Goal: Information Seeking & Learning: Learn about a topic

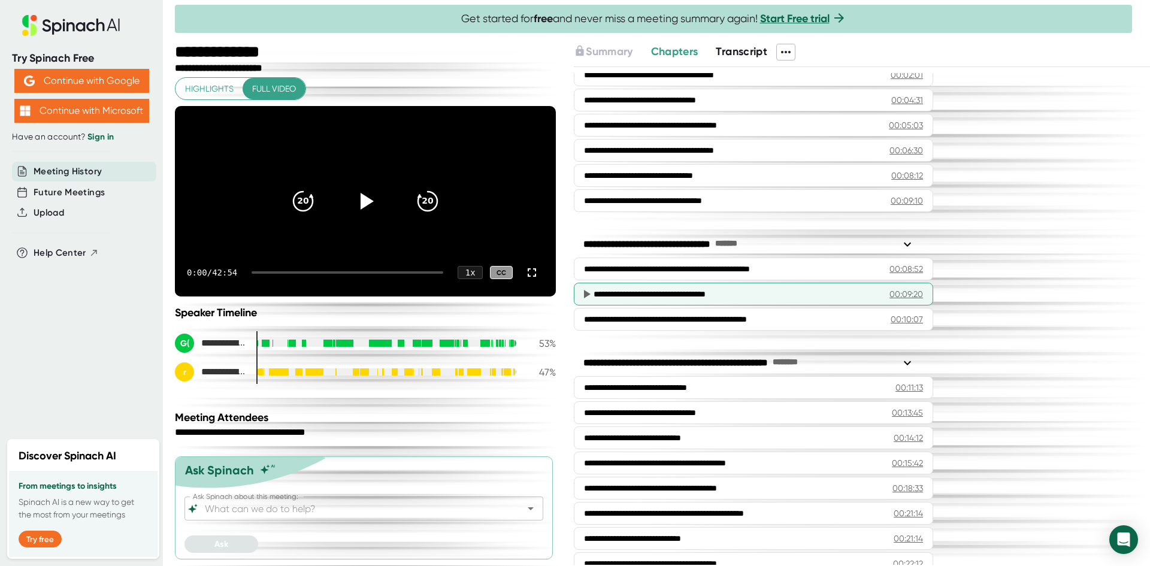
scroll to position [300, 0]
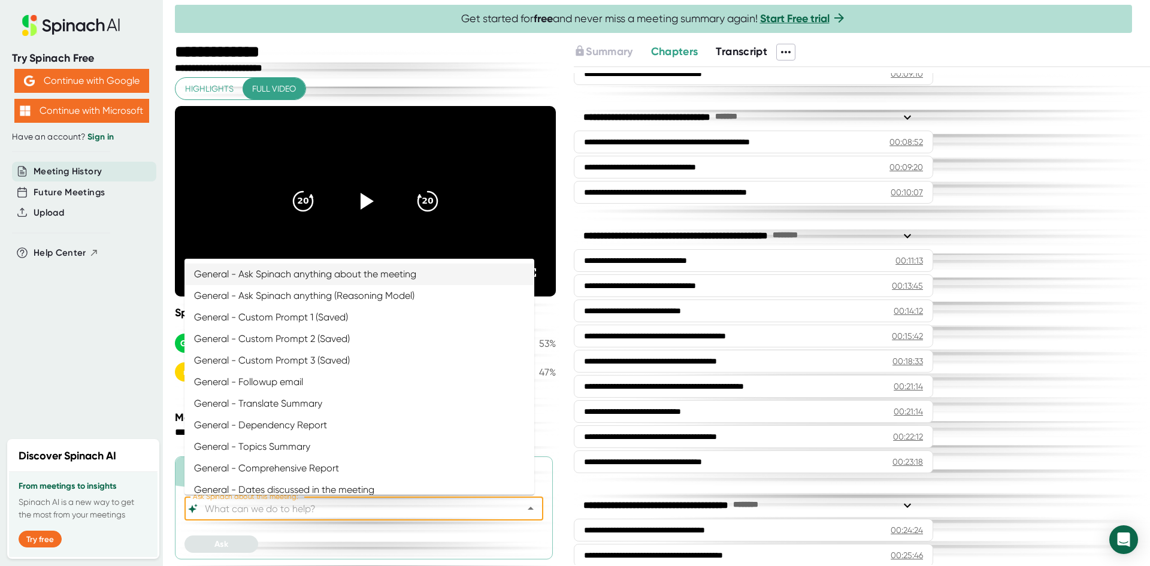
click at [361, 516] on input "Ask Spinach about this meeting:" at bounding box center [354, 508] width 302 height 17
click at [355, 444] on li "General - Topics Summary" at bounding box center [360, 447] width 350 height 22
type input "General - Topics Summary"
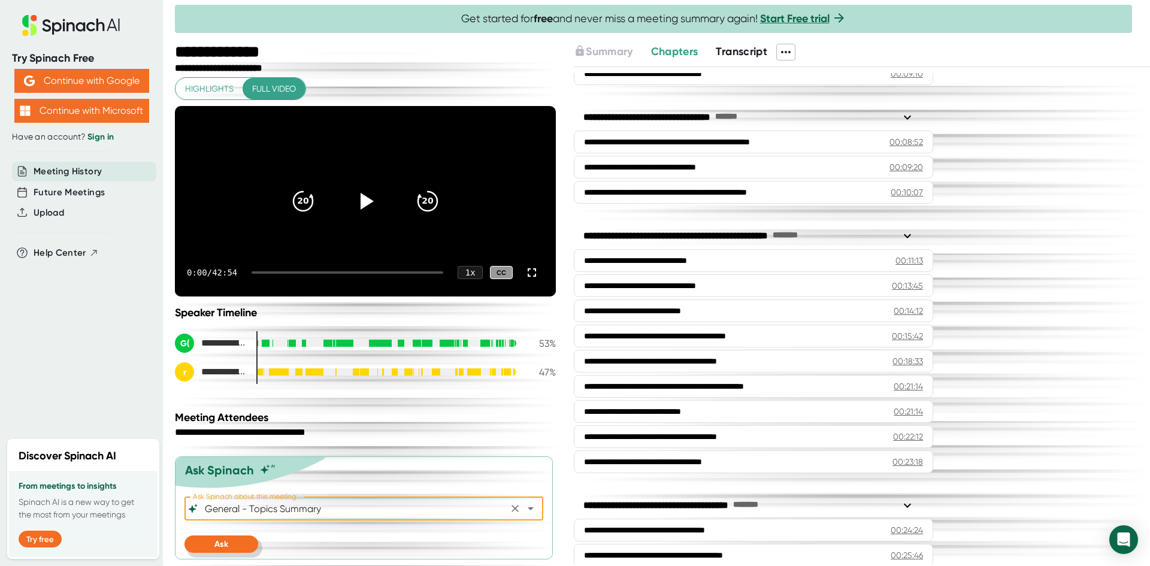
click at [226, 539] on span "Ask" at bounding box center [221, 544] width 14 height 10
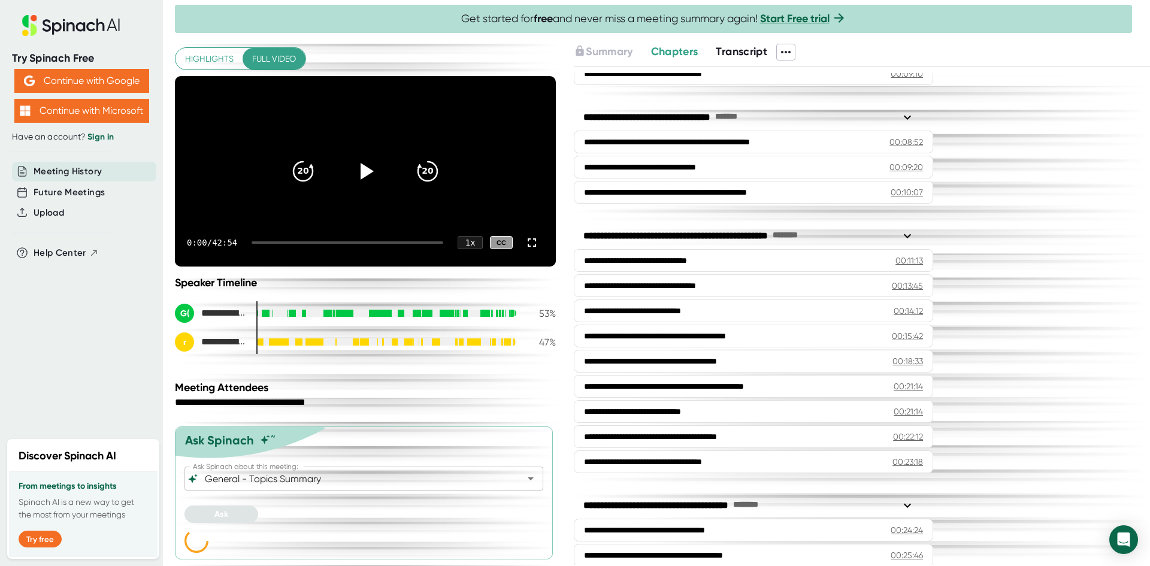
scroll to position [49, 0]
click at [122, 86] on button "Continue with Google" at bounding box center [81, 81] width 135 height 24
click at [108, 135] on link "Sign in" at bounding box center [100, 137] width 26 height 10
